Goal: Navigation & Orientation: Find specific page/section

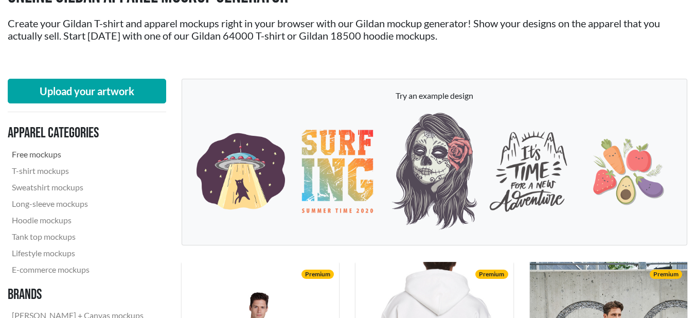
scroll to position [82, 0]
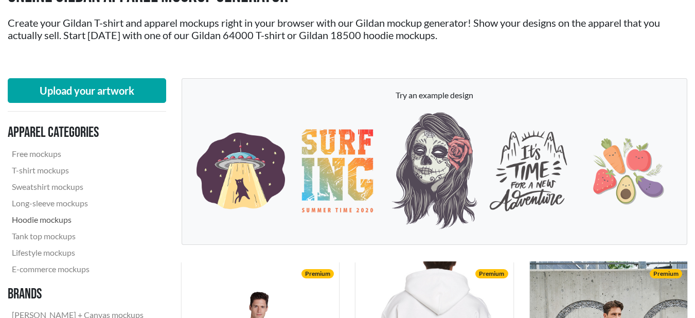
click at [56, 222] on link "Hoodie mockups" at bounding box center [78, 219] width 140 height 16
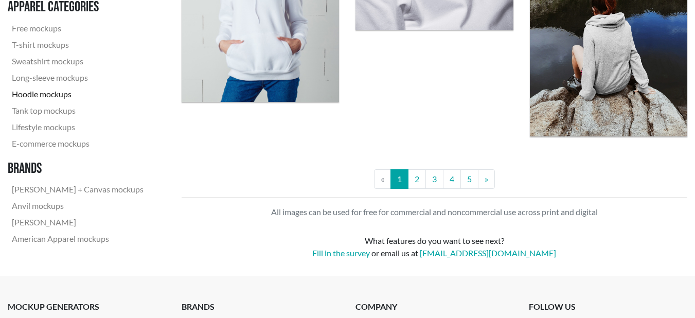
scroll to position [2079, 0]
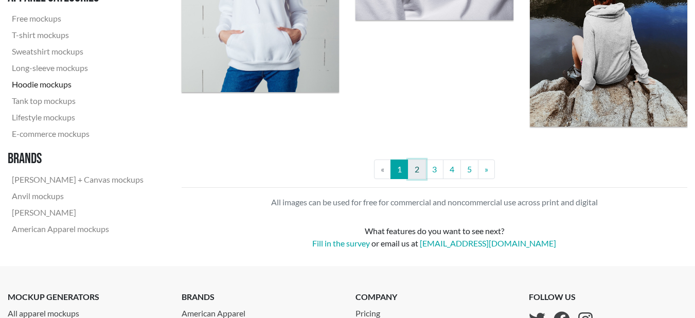
click at [411, 174] on link "2" at bounding box center [417, 169] width 18 height 20
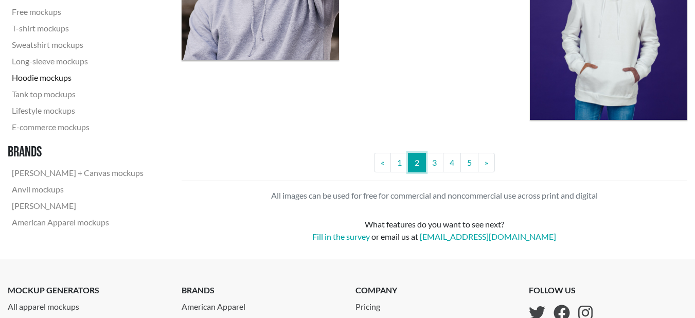
scroll to position [2130, 0]
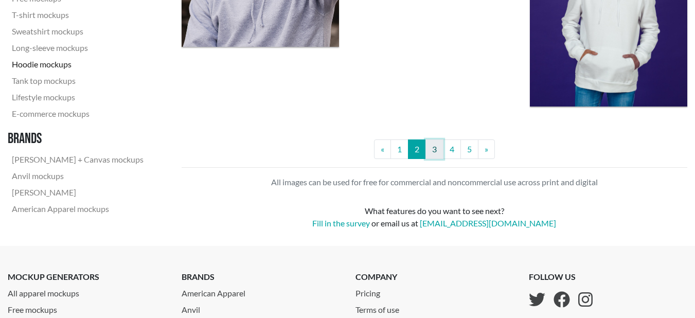
click at [434, 145] on link "3" at bounding box center [434, 149] width 18 height 20
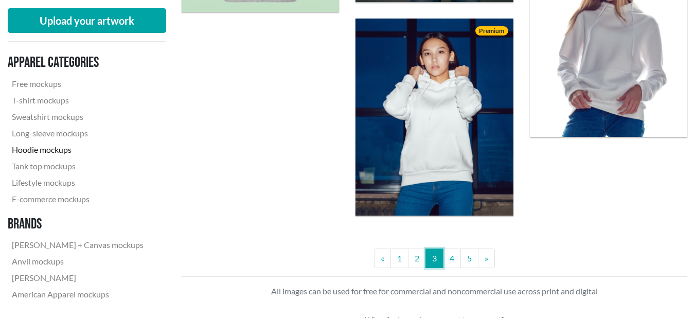
scroll to position [1992, 0]
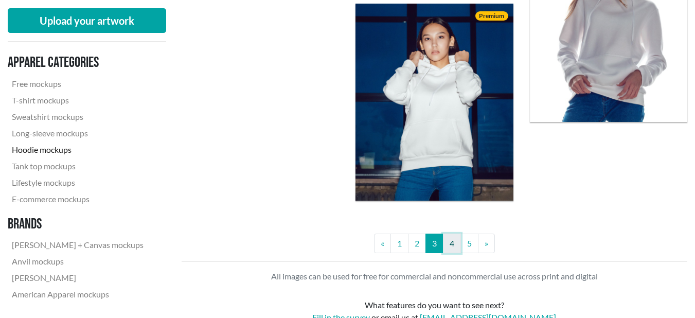
click at [454, 250] on link "4" at bounding box center [452, 244] width 18 height 20
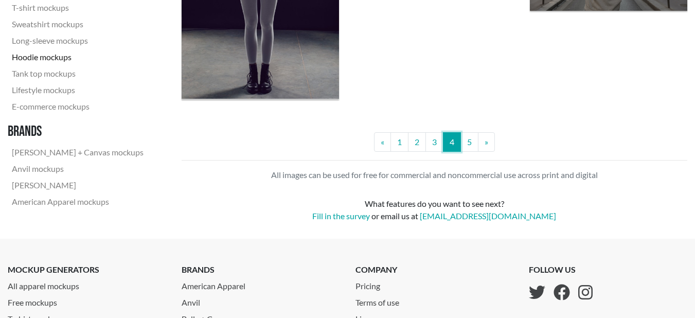
scroll to position [2063, 0]
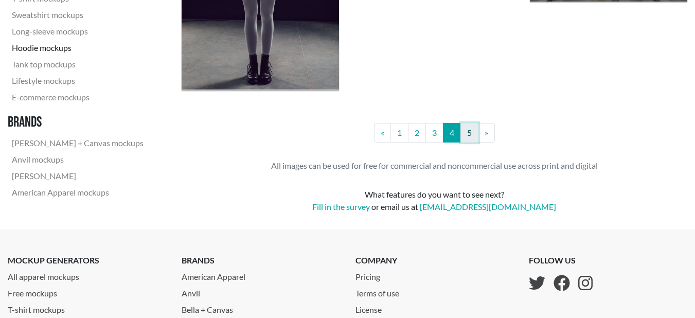
click at [464, 134] on link "5" at bounding box center [469, 133] width 18 height 20
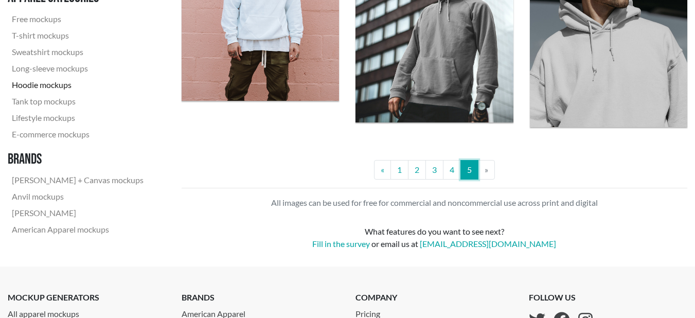
scroll to position [1247, 0]
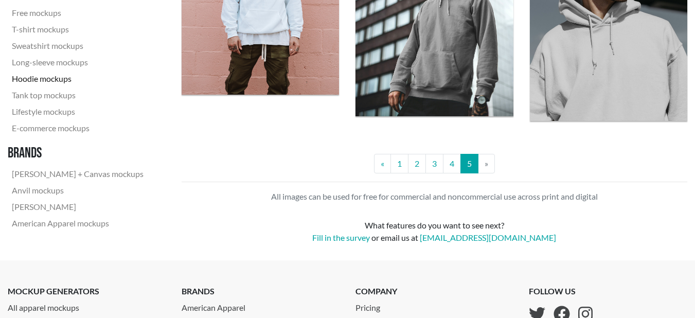
click at [482, 162] on li "» Next" at bounding box center [486, 164] width 16 height 20
click at [490, 166] on li "» Next" at bounding box center [486, 164] width 16 height 20
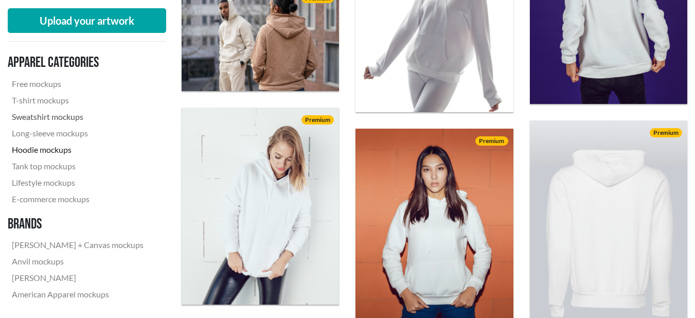
scroll to position [776, 0]
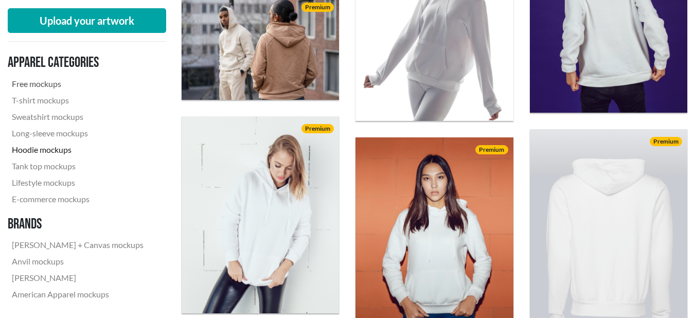
click at [40, 82] on link "Free mockups" at bounding box center [78, 84] width 140 height 16
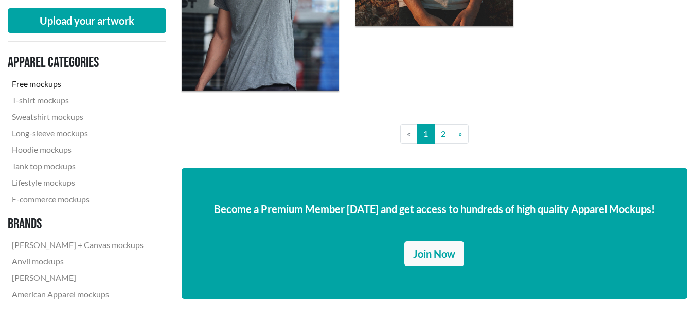
scroll to position [1923, 0]
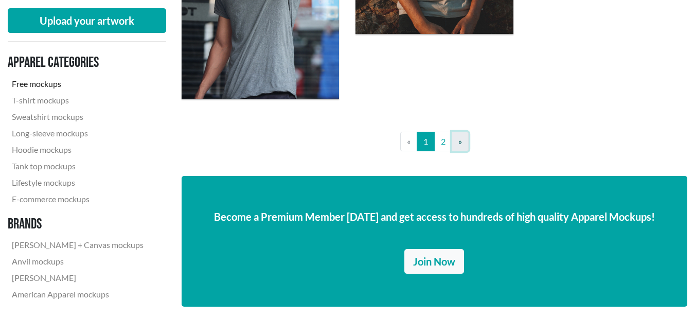
click at [459, 139] on span "»" at bounding box center [460, 141] width 4 height 10
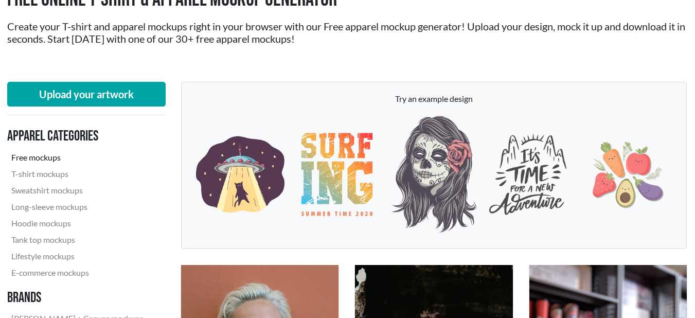
scroll to position [0, 1]
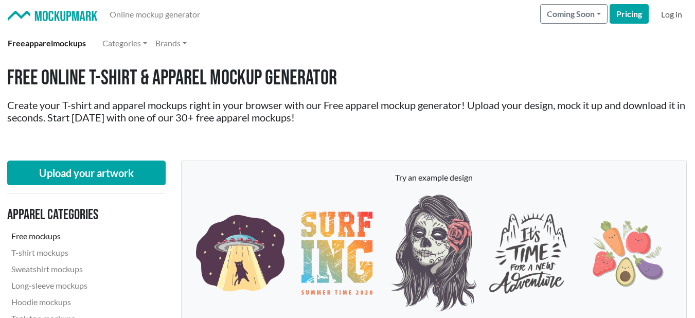
click at [678, 17] on link "Log in" at bounding box center [671, 14] width 29 height 21
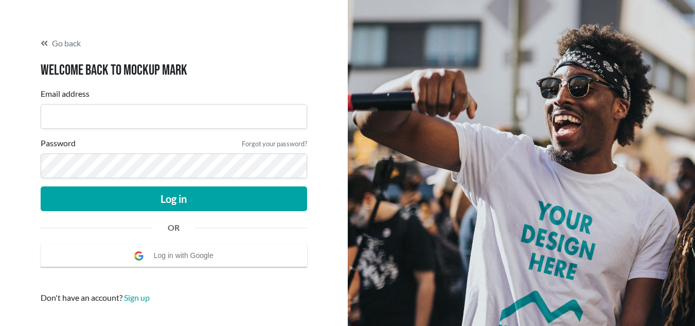
scroll to position [19, 0]
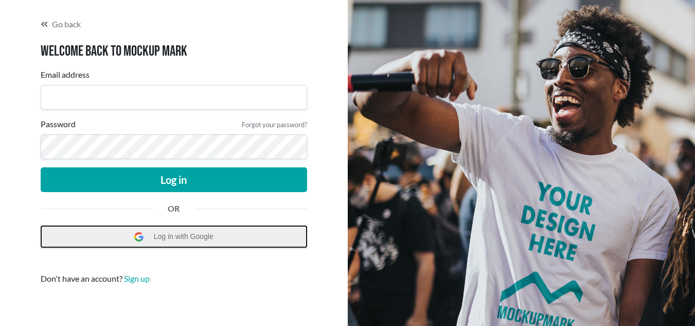
click at [172, 242] on span "Log in with Google" at bounding box center [186, 236] width 65 height 21
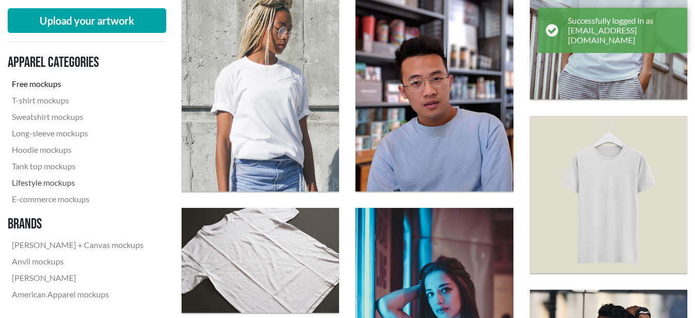
scroll to position [591, 0]
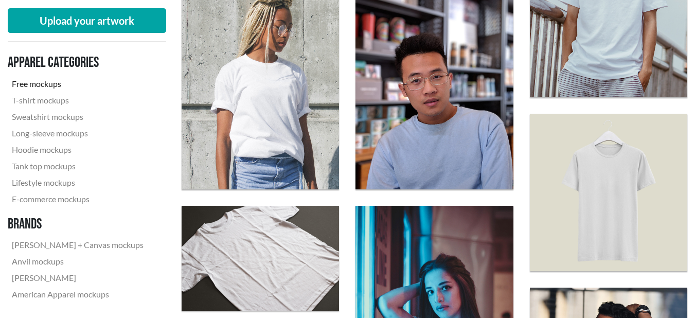
click at [54, 304] on nav "Apparel categories Free mockups T-shirt mockups Sweatshirt mockups Long-sleeve …" at bounding box center [87, 178] width 158 height 257
click at [61, 300] on link "American Apparel mockups" at bounding box center [78, 294] width 140 height 16
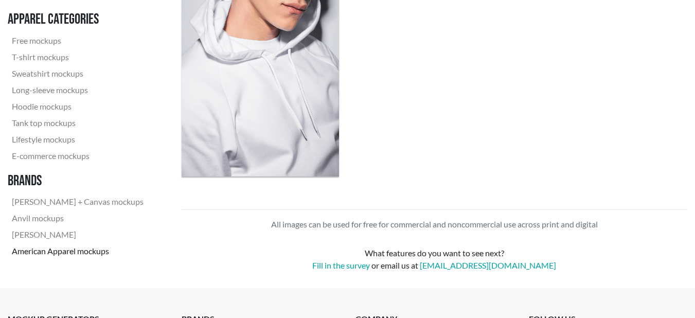
scroll to position [1882, 0]
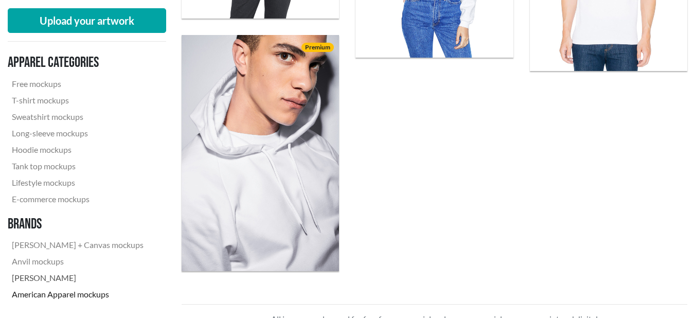
click at [40, 279] on link "[PERSON_NAME]" at bounding box center [78, 278] width 140 height 16
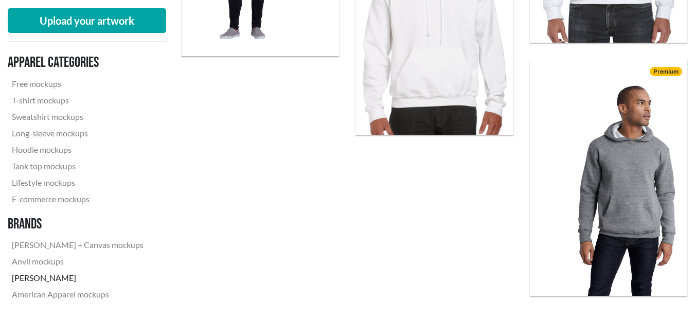
scroll to position [1630, 0]
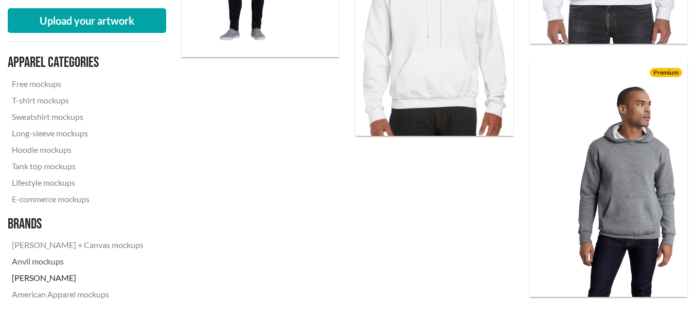
click at [54, 257] on link "Anvil mockups" at bounding box center [78, 261] width 140 height 16
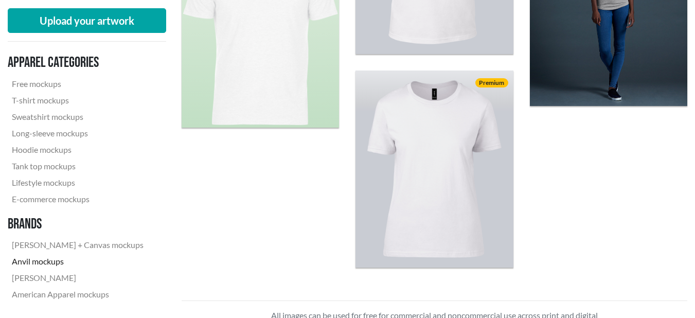
scroll to position [1282, 0]
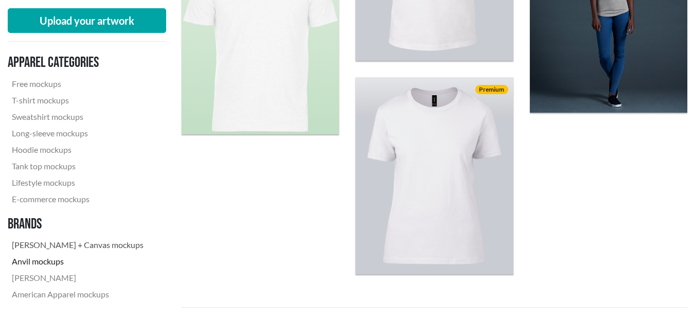
click at [65, 244] on link "[PERSON_NAME] + Canvas mockups" at bounding box center [78, 245] width 140 height 16
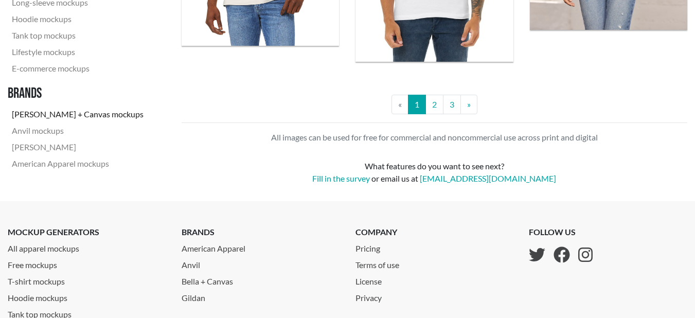
scroll to position [2289, 0]
click at [429, 105] on link "2" at bounding box center [434, 104] width 18 height 20
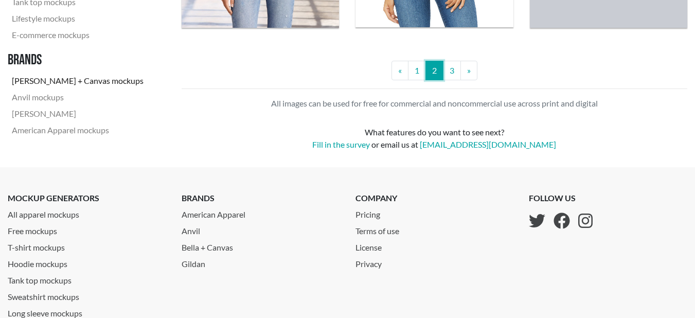
scroll to position [2326, 0]
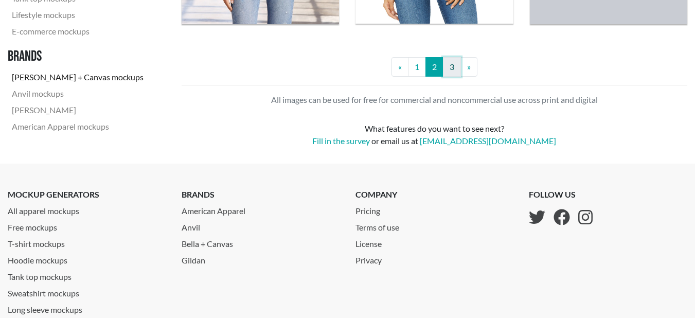
click at [454, 69] on link "3" at bounding box center [452, 67] width 18 height 20
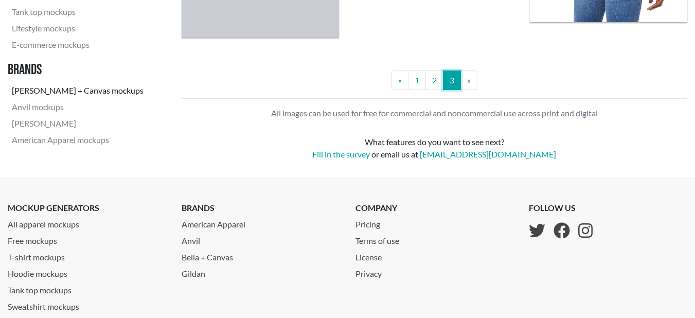
scroll to position [2107, 0]
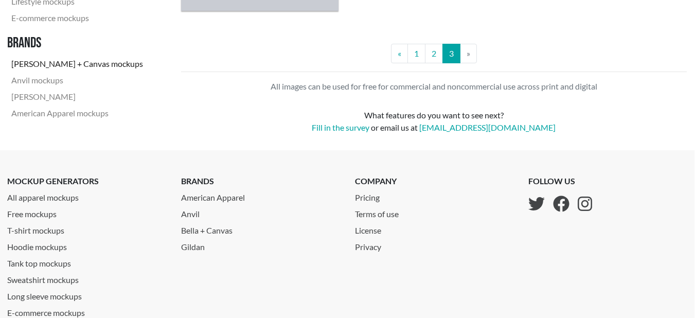
click at [468, 53] on li "» Next" at bounding box center [468, 54] width 16 height 20
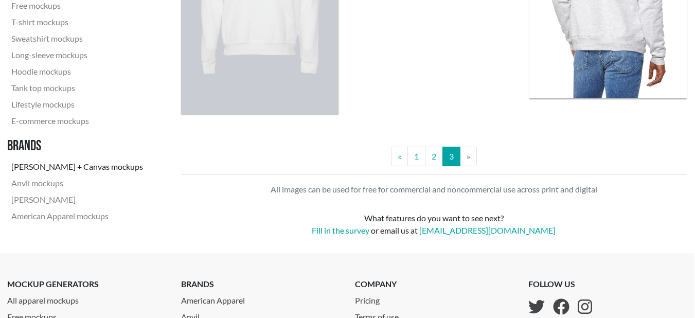
scroll to position [1886, 0]
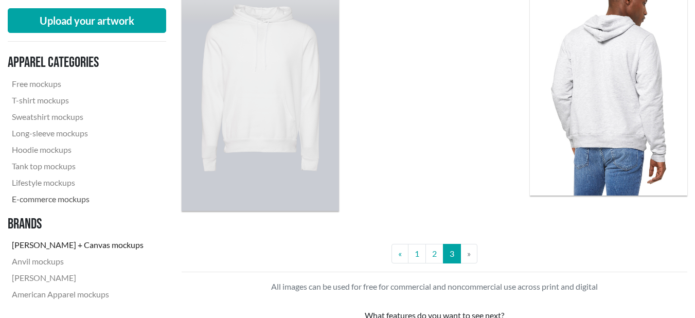
click at [68, 195] on link "E-commerce mockups" at bounding box center [78, 199] width 140 height 16
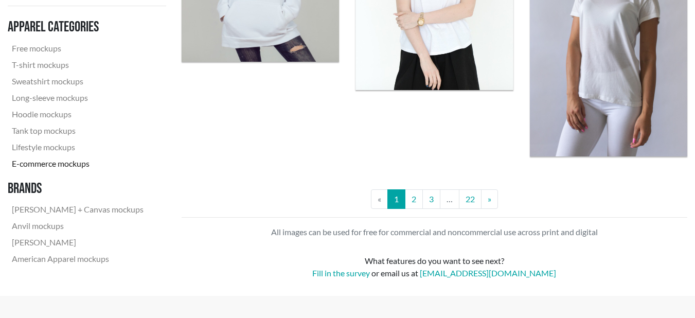
scroll to position [2005, 0]
click at [413, 199] on link "2" at bounding box center [414, 199] width 18 height 20
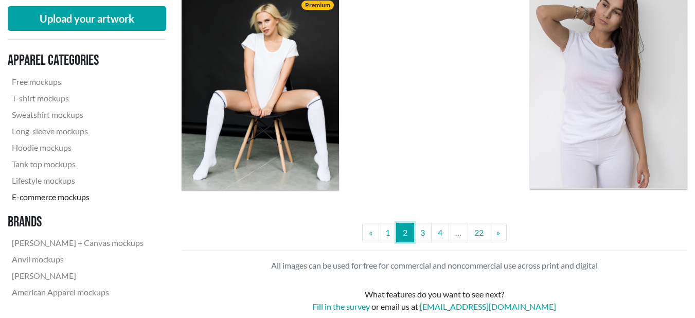
scroll to position [1974, 0]
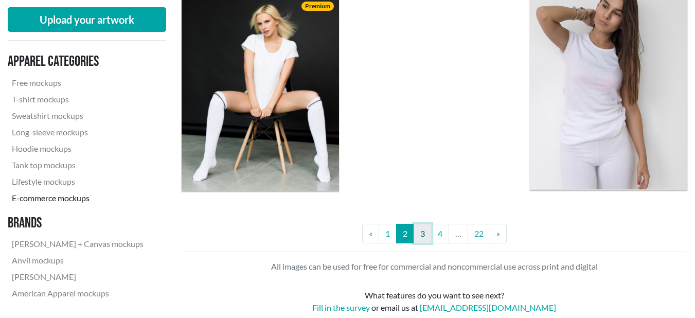
click at [429, 236] on link "3" at bounding box center [423, 234] width 18 height 20
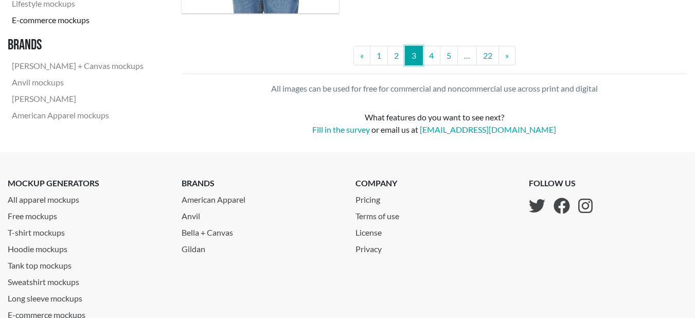
scroll to position [2256, 0]
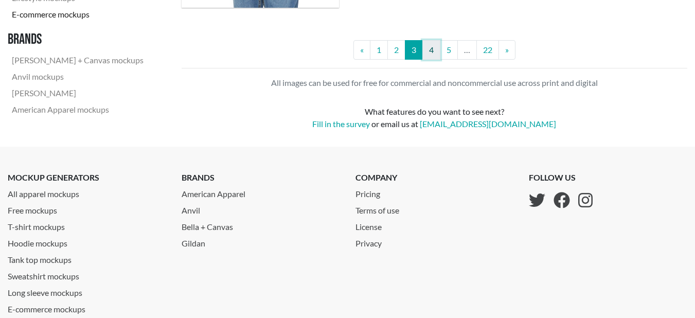
click at [434, 57] on link "4" at bounding box center [431, 50] width 18 height 20
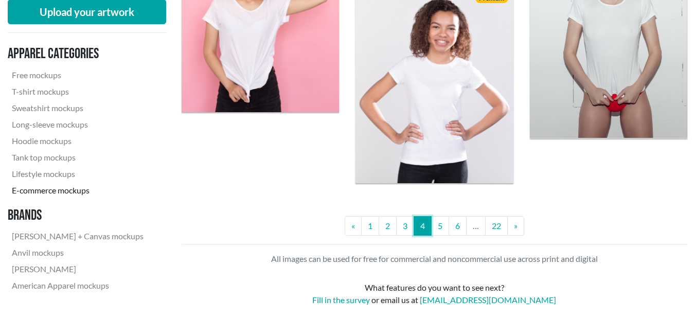
scroll to position [1994, 0]
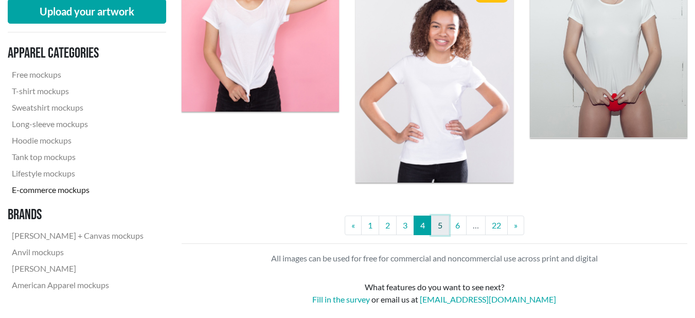
click at [443, 232] on link "5" at bounding box center [440, 226] width 18 height 20
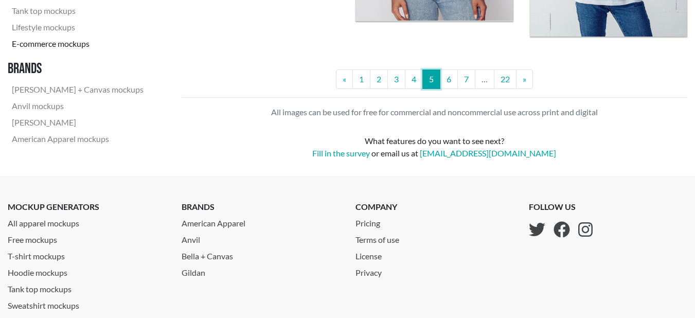
scroll to position [2173, 0]
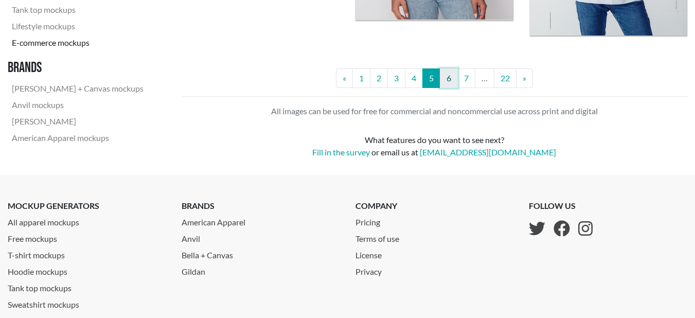
click at [447, 80] on link "6" at bounding box center [449, 78] width 18 height 20
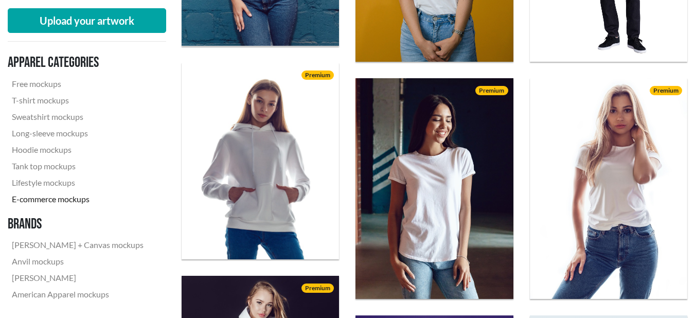
scroll to position [519, 0]
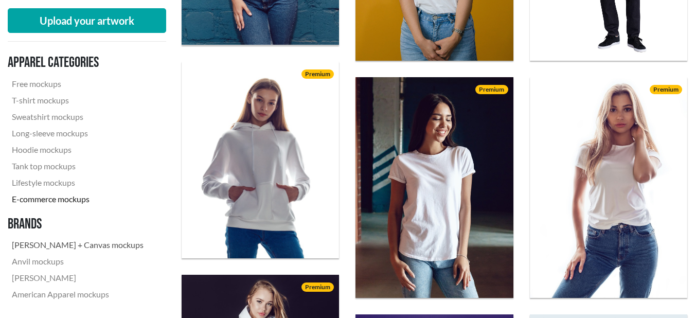
click at [50, 249] on link "[PERSON_NAME] + Canvas mockups" at bounding box center [78, 245] width 140 height 16
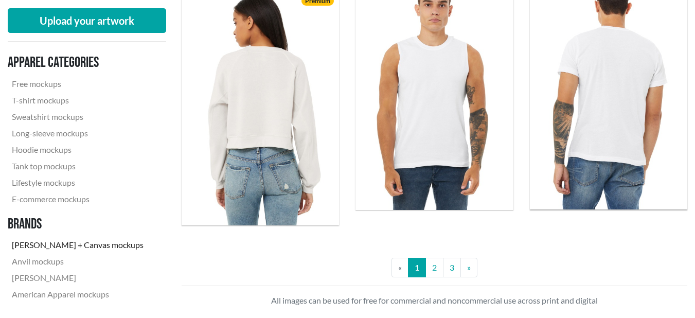
scroll to position [2125, 1]
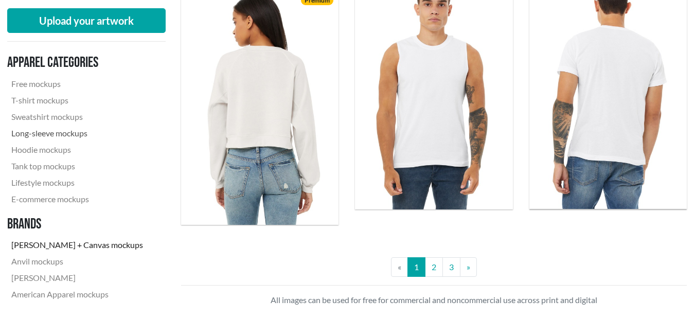
click at [41, 133] on link "Long-sleeve mockups" at bounding box center [77, 133] width 140 height 16
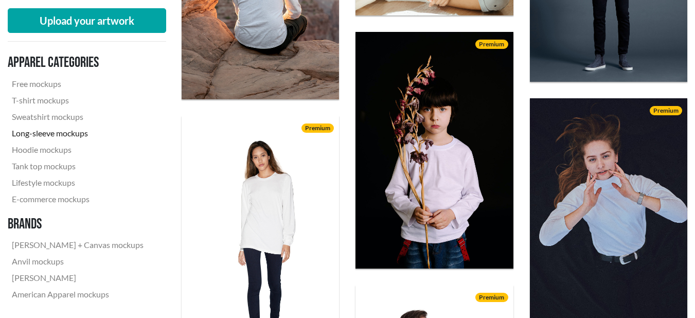
scroll to position [1429, 0]
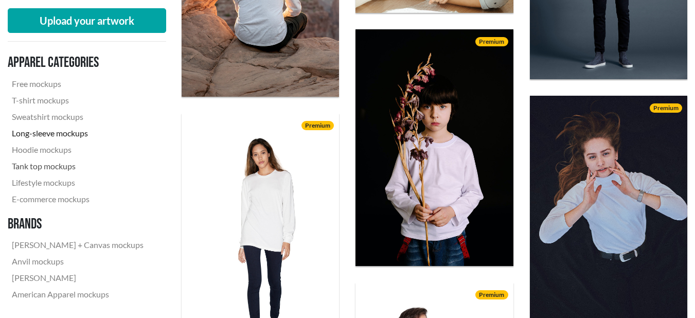
click at [40, 161] on link "Tank top mockups" at bounding box center [78, 166] width 140 height 16
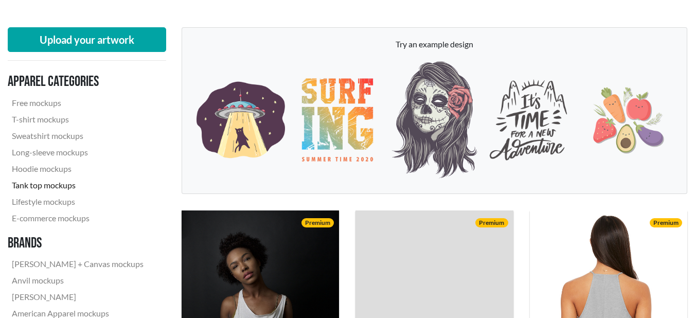
scroll to position [137, 0]
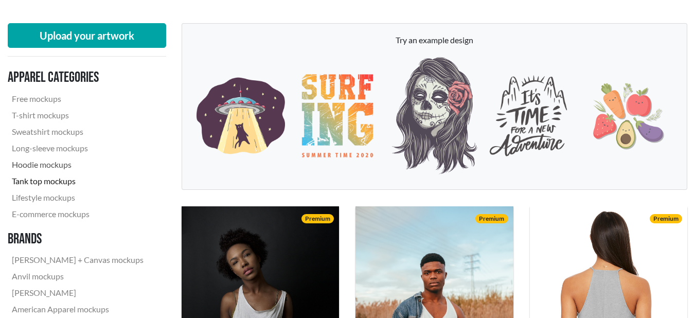
click at [46, 163] on link "Hoodie mockups" at bounding box center [78, 164] width 140 height 16
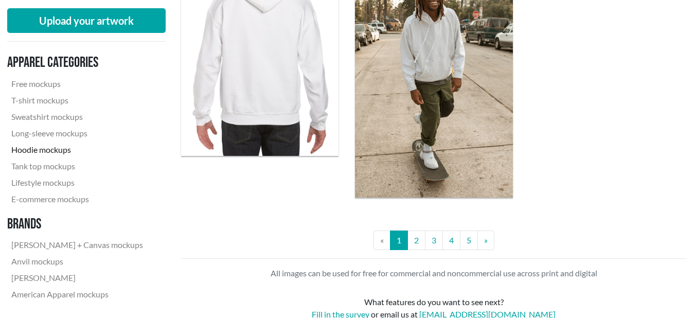
scroll to position [1943, 1]
click at [412, 246] on link "2" at bounding box center [416, 240] width 18 height 20
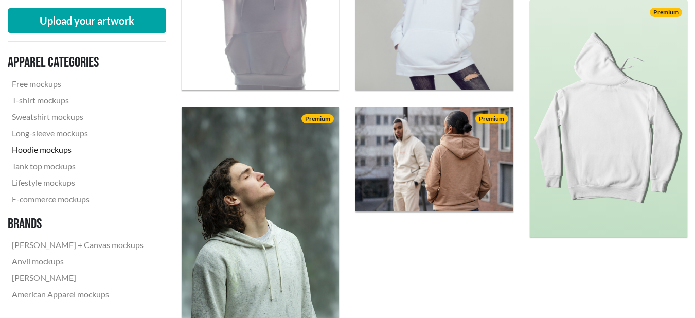
scroll to position [1851, 0]
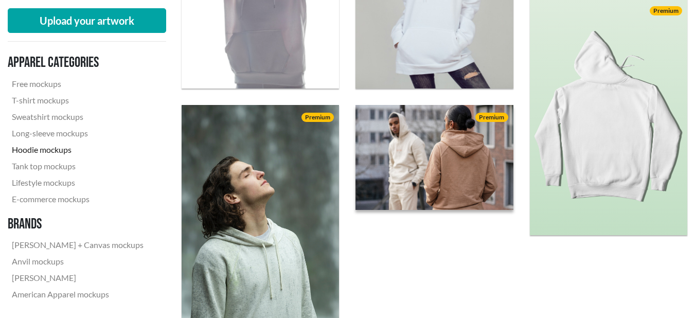
click at [423, 171] on img at bounding box center [434, 158] width 173 height 116
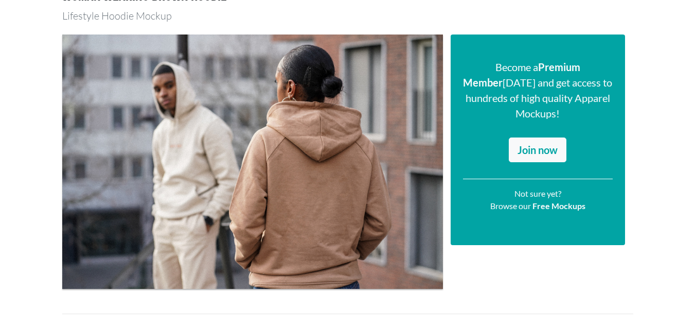
scroll to position [97, 0]
